Goal: Task Accomplishment & Management: Manage account settings

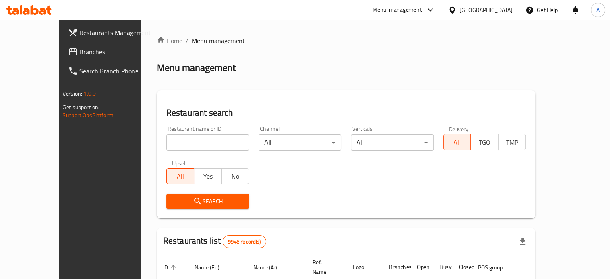
click at [197, 146] on input "search" at bounding box center [207, 142] width 83 height 16
type input "samosa time"
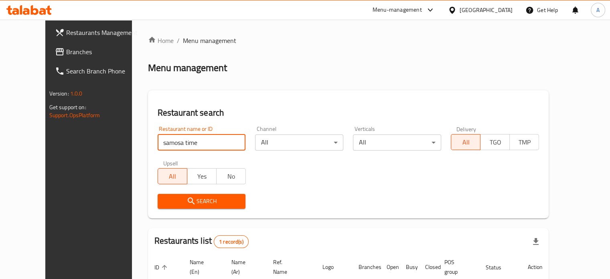
scroll to position [72, 0]
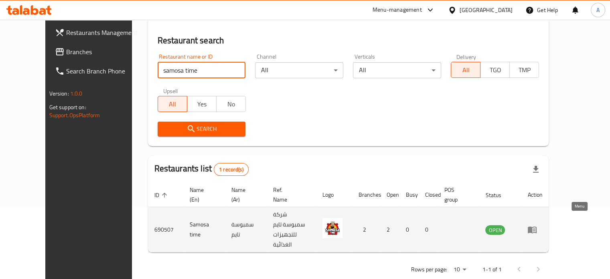
click at [537, 225] on icon "enhanced table" at bounding box center [533, 230] width 10 height 10
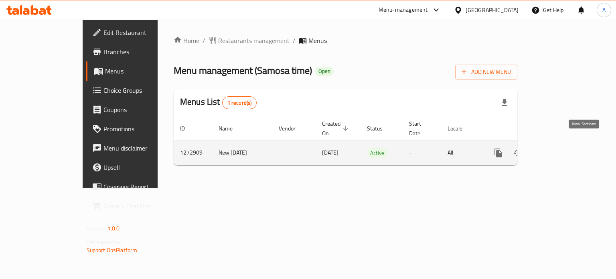
click at [561, 148] on icon "enhanced table" at bounding box center [557, 153] width 10 height 10
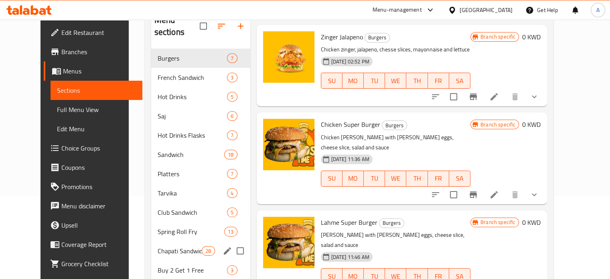
scroll to position [80, 0]
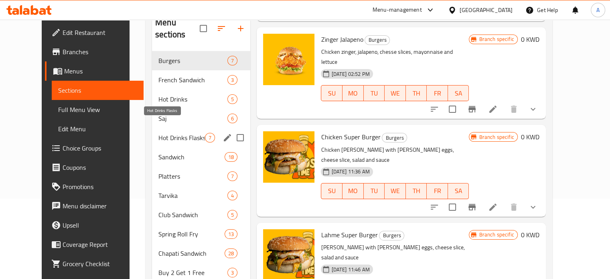
click at [158, 133] on span "Hot Drinks Flasks" at bounding box center [181, 138] width 47 height 10
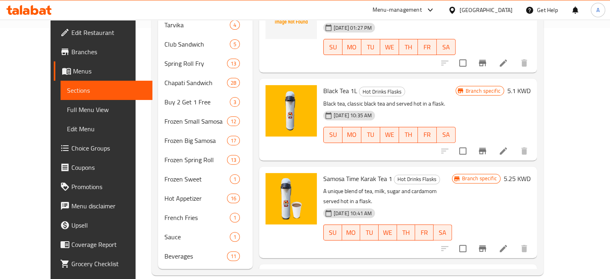
scroll to position [5, 0]
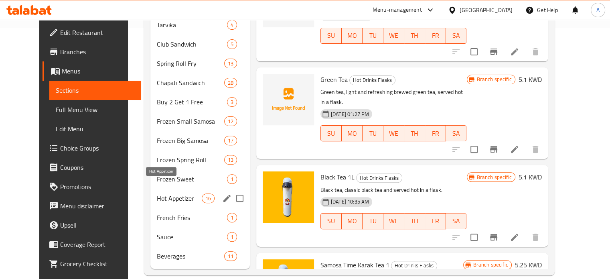
click at [157, 193] on span "Hot Appetizer" at bounding box center [179, 198] width 45 height 10
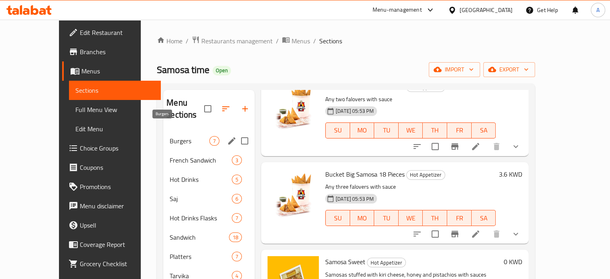
click at [170, 136] on span "Burgers" at bounding box center [190, 141] width 40 height 10
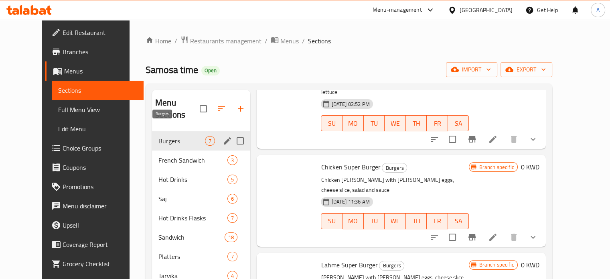
scroll to position [216, 0]
